Goal: Task Accomplishment & Management: Use online tool/utility

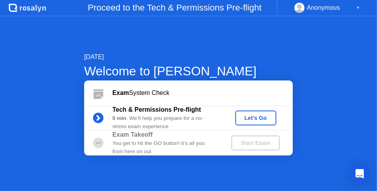
click at [263, 116] on div "Let's Go" at bounding box center [255, 118] width 35 height 6
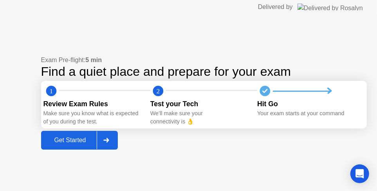
click at [55, 144] on div "Get Started" at bounding box center [70, 140] width 54 height 7
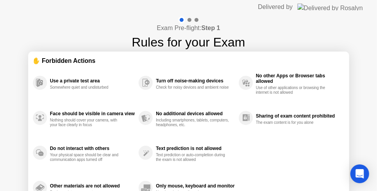
click at [268, 143] on div "Use a private test area Somewhere quiet and undisturbed Face should be visible …" at bounding box center [189, 135] width 312 height 141
click at [365, 134] on div "Exam Pre-flight: Step 1 Rules for your Exam ✋ Forbidden Actions Use a private t…" at bounding box center [188, 130] width 377 height 233
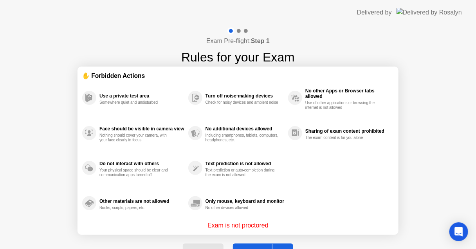
click at [252, 195] on button "Got it" at bounding box center [263, 253] width 60 height 19
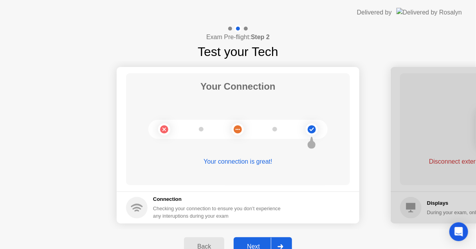
click at [252, 195] on button "Next" at bounding box center [263, 246] width 58 height 19
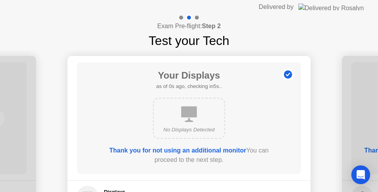
click at [288, 136] on div "Your Displays as of 1s ago, checking in4s.. No Displays Detected Thank you for …" at bounding box center [189, 118] width 224 height 112
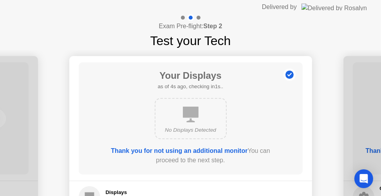
click at [284, 163] on div "Your Displays as of 4s ago, checking in1s.. No Displays Detected Thank you for …" at bounding box center [191, 118] width 224 height 112
click at [285, 164] on div "Your Displays as of 4s ago, checking in1s.. No Displays Detected Thank you for …" at bounding box center [191, 118] width 224 height 112
click at [128, 172] on div "Your Displays as of 1s ago, checking in4s.. No Displays Detected Thank you for …" at bounding box center [191, 118] width 224 height 112
click at [226, 150] on b "Thank you for not using an additional monitor" at bounding box center [179, 150] width 137 height 7
click at [288, 74] on circle at bounding box center [289, 75] width 8 height 8
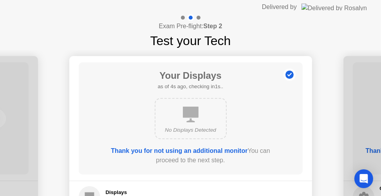
click at [276, 123] on div "No Displays Detected" at bounding box center [190, 118] width 179 height 47
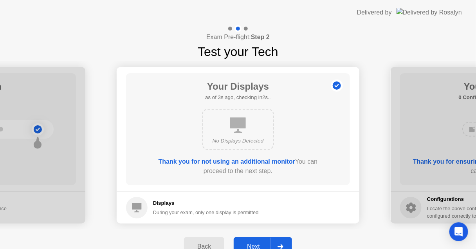
click at [251, 195] on div "Next" at bounding box center [253, 246] width 35 height 7
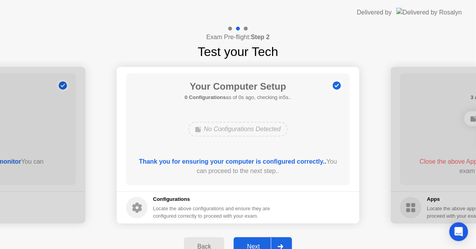
click at [250, 195] on button "Next" at bounding box center [263, 246] width 58 height 19
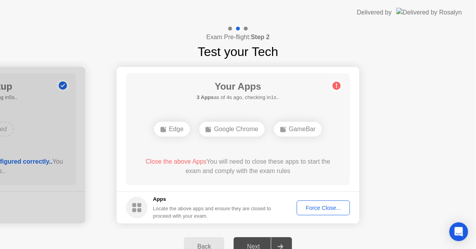
click at [169, 130] on div "Edge" at bounding box center [172, 129] width 36 height 15
click at [337, 195] on div "Force Close..." at bounding box center [324, 208] width 48 height 6
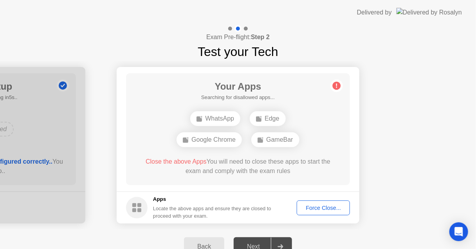
click at [199, 195] on div "Back" at bounding box center [204, 246] width 36 height 7
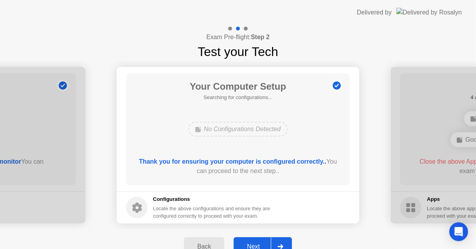
click at [256, 195] on div "Next" at bounding box center [253, 246] width 35 height 7
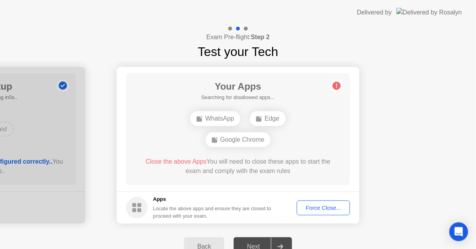
click at [320, 195] on div "Force Close..." at bounding box center [324, 208] width 48 height 6
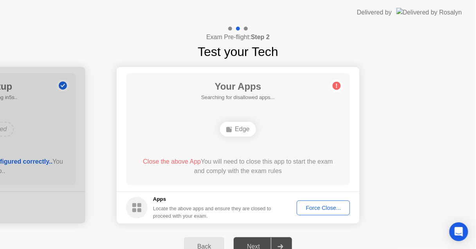
click at [323, 195] on div "Force Close..." at bounding box center [324, 208] width 48 height 6
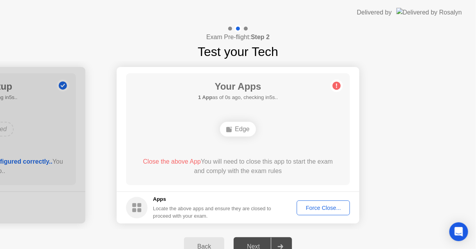
click at [312, 195] on div "Force Close..." at bounding box center [324, 208] width 48 height 6
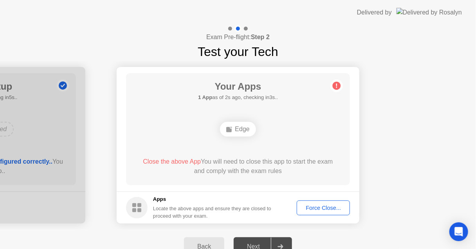
click at [316, 195] on button "Force Close..." at bounding box center [323, 208] width 53 height 15
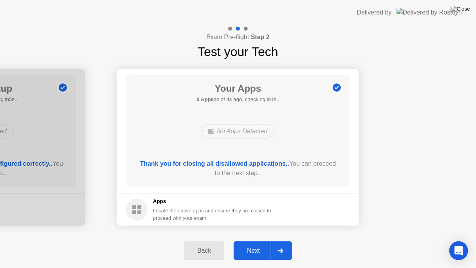
click at [251, 195] on div "Next" at bounding box center [253, 250] width 35 height 7
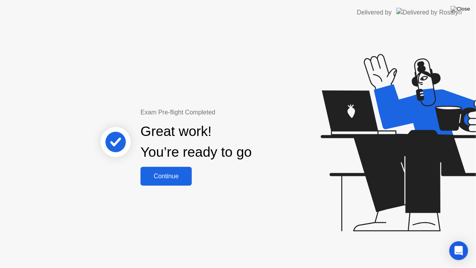
click at [177, 180] on div "Continue" at bounding box center [166, 176] width 47 height 7
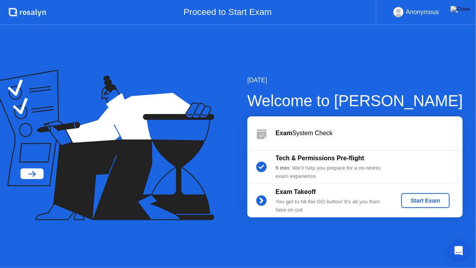
click at [381, 195] on div "Start Exam" at bounding box center [426, 200] width 42 height 6
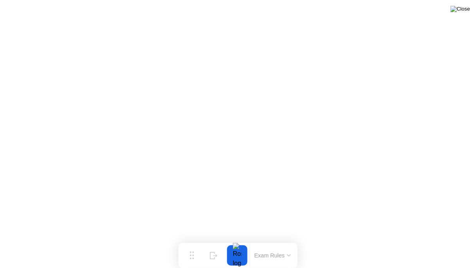
click at [381, 12] on img at bounding box center [461, 9] width 20 height 6
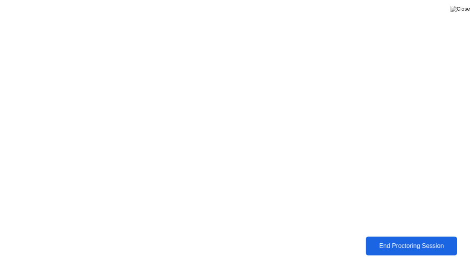
click at [381, 195] on div "End Proctoring Session" at bounding box center [412, 245] width 87 height 7
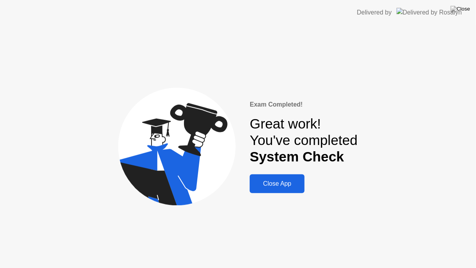
click at [271, 183] on div "Close App" at bounding box center [277, 183] width 50 height 7
